Goal: Obtain resource: Obtain resource

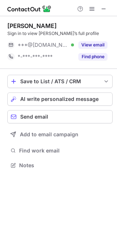
scroll to position [160, 117]
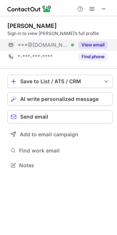
click at [88, 43] on button "View email" at bounding box center [93, 44] width 29 height 7
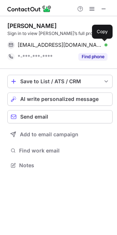
click at [104, 45] on span at bounding box center [104, 45] width 6 height 6
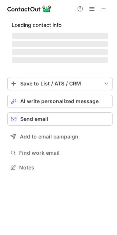
scroll to position [172, 117]
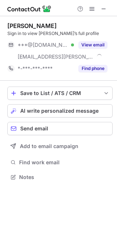
scroll to position [172, 117]
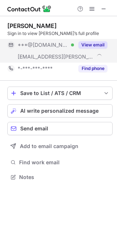
click at [94, 44] on button "View email" at bounding box center [93, 44] width 29 height 7
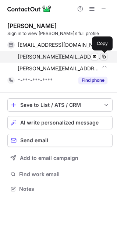
click at [105, 55] on span at bounding box center [104, 57] width 6 height 6
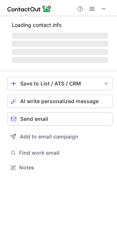
scroll to position [172, 117]
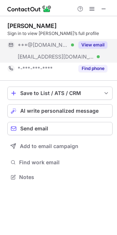
click at [98, 45] on button "View email" at bounding box center [93, 44] width 29 height 7
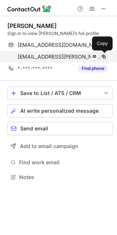
click at [105, 58] on span at bounding box center [104, 57] width 6 height 6
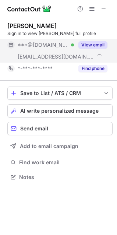
scroll to position [172, 117]
click at [90, 42] on button "View email" at bounding box center [93, 44] width 29 height 7
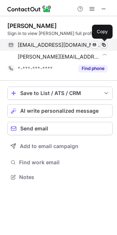
click at [104, 46] on span at bounding box center [104, 45] width 6 height 6
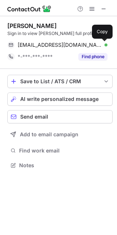
scroll to position [160, 117]
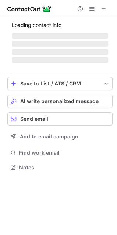
scroll to position [160, 117]
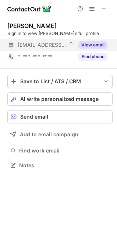
click at [89, 46] on button "View email" at bounding box center [93, 44] width 29 height 7
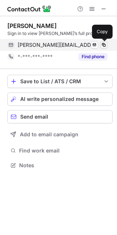
click at [104, 45] on span at bounding box center [104, 45] width 6 height 6
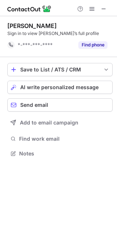
scroll to position [149, 117]
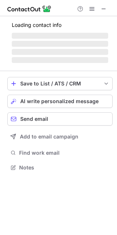
scroll to position [172, 117]
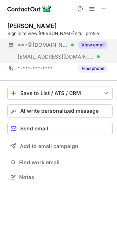
click at [81, 46] on button "View email" at bounding box center [93, 44] width 29 height 7
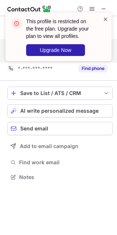
click at [106, 21] on span at bounding box center [106, 18] width 6 height 7
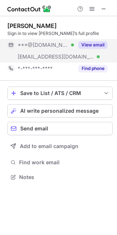
click at [87, 8] on div "This profile is restricted on the free plan. Upgrade your plan to view all prof…" at bounding box center [59, 12] width 118 height 15
click at [88, 7] on button at bounding box center [92, 8] width 9 height 9
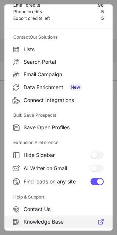
scroll to position [72, 0]
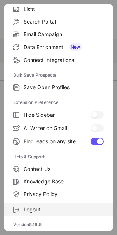
click at [47, 209] on span "Logout" at bounding box center [64, 209] width 80 height 7
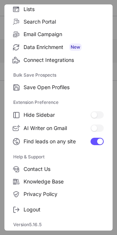
scroll to position [0, 0]
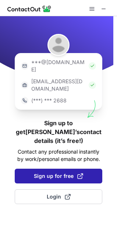
click at [91, 169] on button "Sign up for free" at bounding box center [59, 176] width 88 height 15
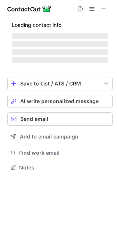
scroll to position [166, 117]
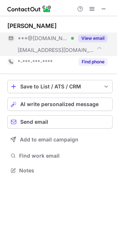
click at [98, 41] on button "View email" at bounding box center [93, 38] width 29 height 7
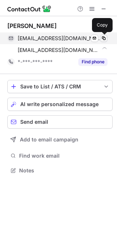
click at [102, 37] on span at bounding box center [104, 38] width 6 height 6
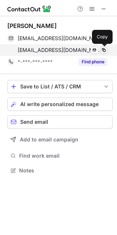
click at [102, 51] on span at bounding box center [104, 50] width 6 height 6
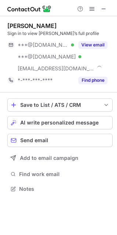
scroll to position [184, 117]
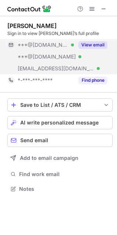
click at [89, 46] on button "View email" at bounding box center [93, 44] width 29 height 7
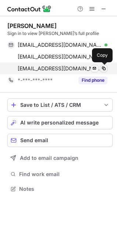
click at [105, 70] on span at bounding box center [104, 69] width 6 height 6
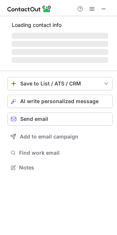
scroll to position [184, 117]
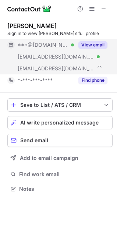
click at [88, 44] on button "View email" at bounding box center [93, 44] width 29 height 7
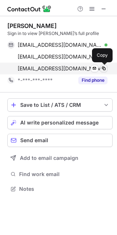
click at [102, 67] on span at bounding box center [104, 69] width 6 height 6
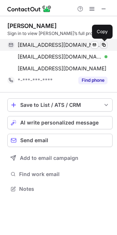
click at [103, 43] on span at bounding box center [104, 45] width 6 height 6
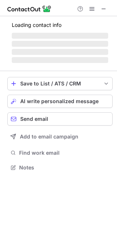
scroll to position [172, 117]
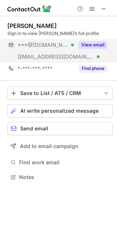
click at [92, 44] on button "View email" at bounding box center [93, 44] width 29 height 7
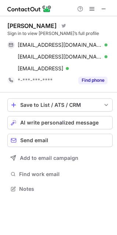
scroll to position [184, 117]
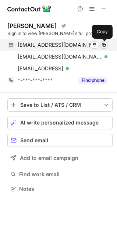
click at [104, 45] on span at bounding box center [104, 45] width 6 height 6
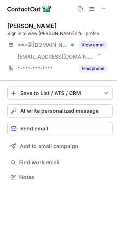
scroll to position [172, 117]
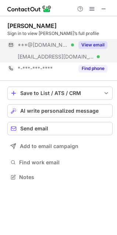
click at [100, 45] on button "View email" at bounding box center [93, 44] width 29 height 7
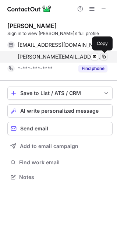
click at [102, 55] on span at bounding box center [104, 57] width 6 height 6
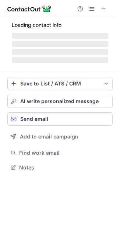
scroll to position [184, 117]
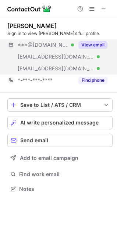
click at [95, 42] on button "View email" at bounding box center [93, 44] width 29 height 7
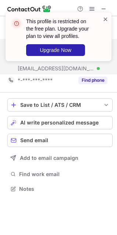
click at [105, 21] on span at bounding box center [106, 18] width 6 height 7
